Goal: Find specific page/section: Find specific page/section

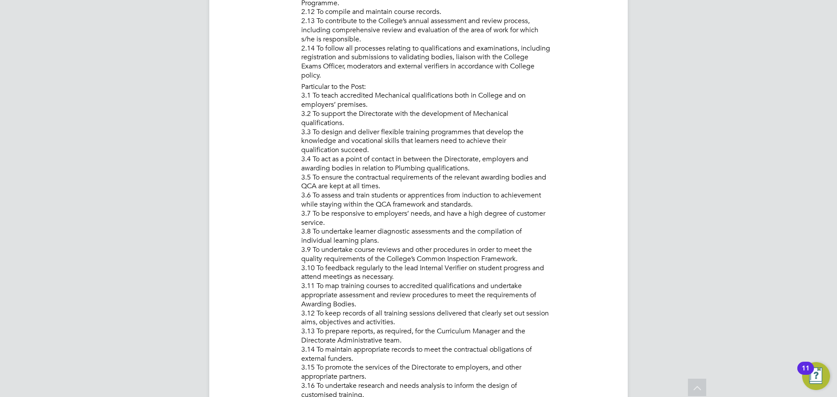
scroll to position [785, 0]
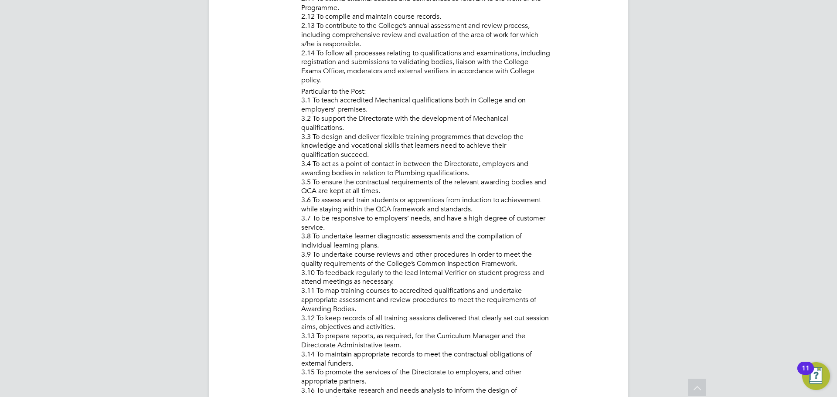
click at [204, 373] on div "JB Jack Baron Notifications Applications: Network Team Members Businesses Sites…" at bounding box center [418, 340] width 837 height 2250
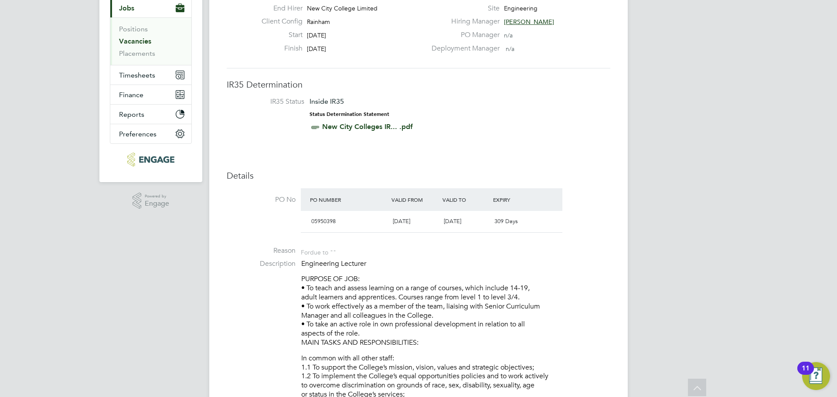
scroll to position [0, 0]
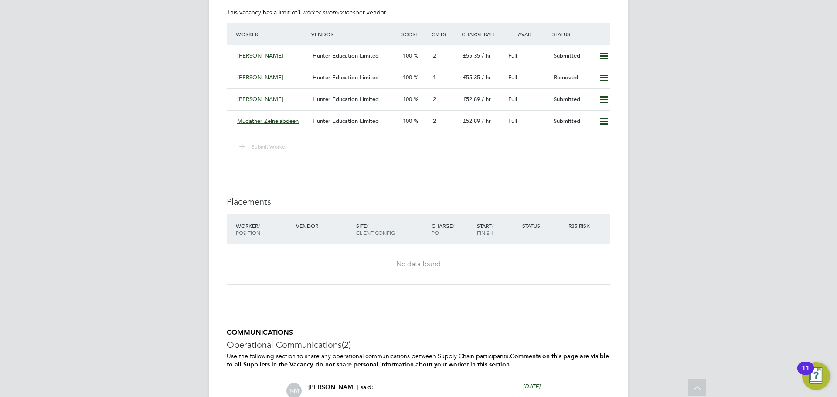
scroll to position [1614, 0]
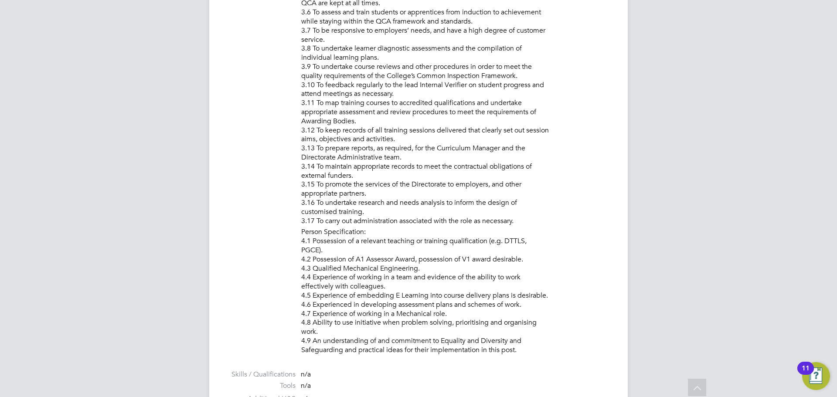
scroll to position [1080, 0]
